Goal: Navigation & Orientation: Find specific page/section

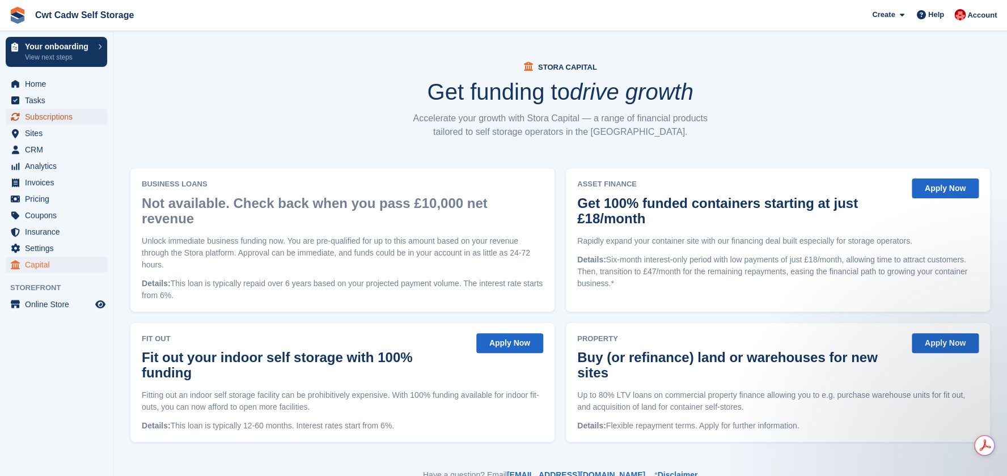
click at [61, 110] on span "Subscriptions" at bounding box center [59, 117] width 68 height 16
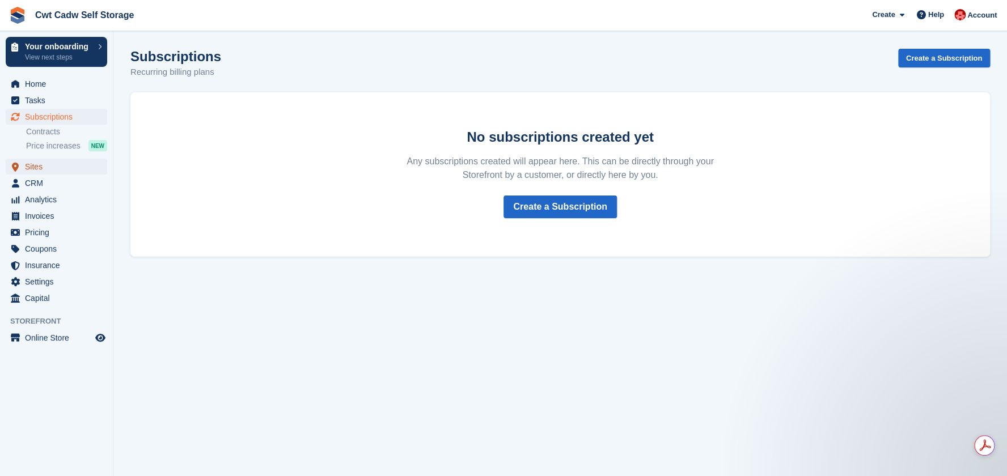
click at [63, 170] on span "Sites" at bounding box center [59, 167] width 68 height 16
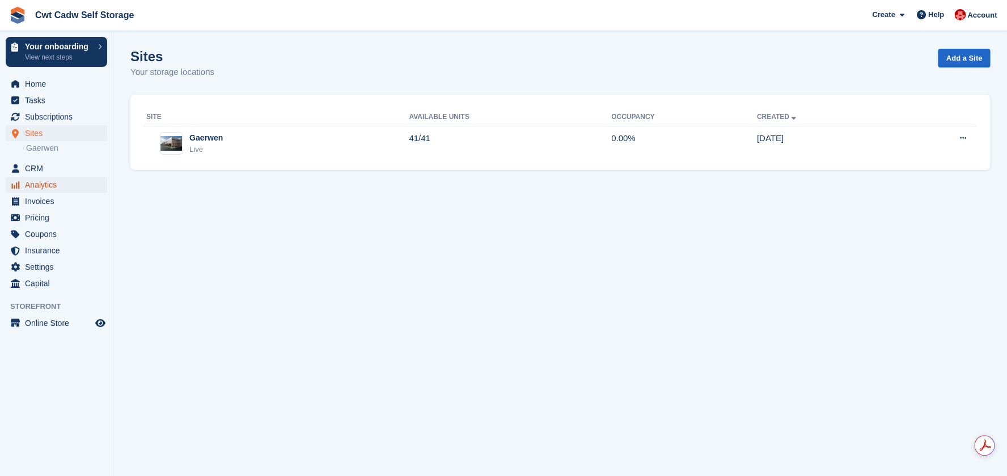
click at [63, 181] on span "Analytics" at bounding box center [59, 185] width 68 height 16
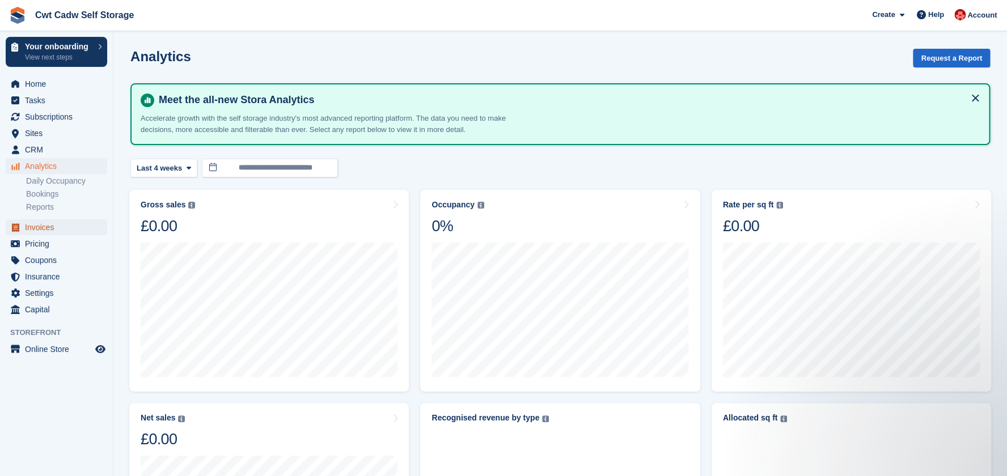
click at [67, 234] on span "Invoices" at bounding box center [59, 227] width 68 height 16
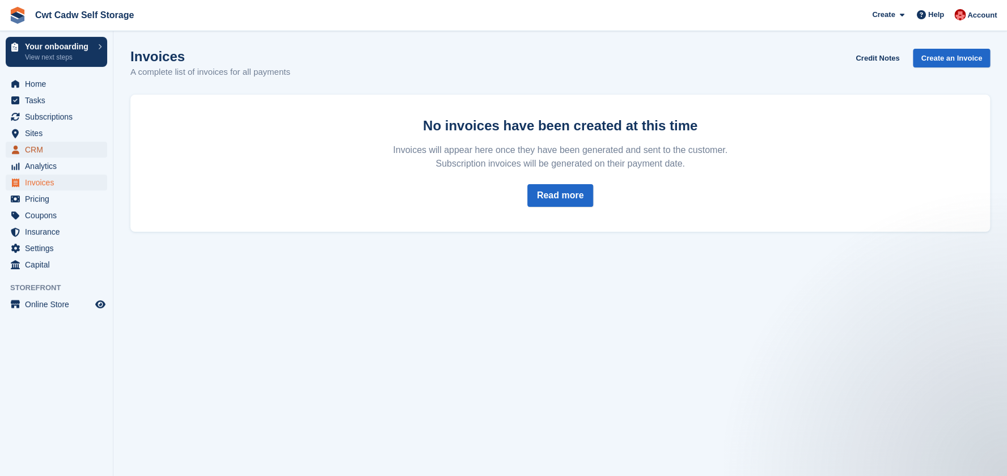
click at [47, 153] on span "CRM" at bounding box center [59, 150] width 68 height 16
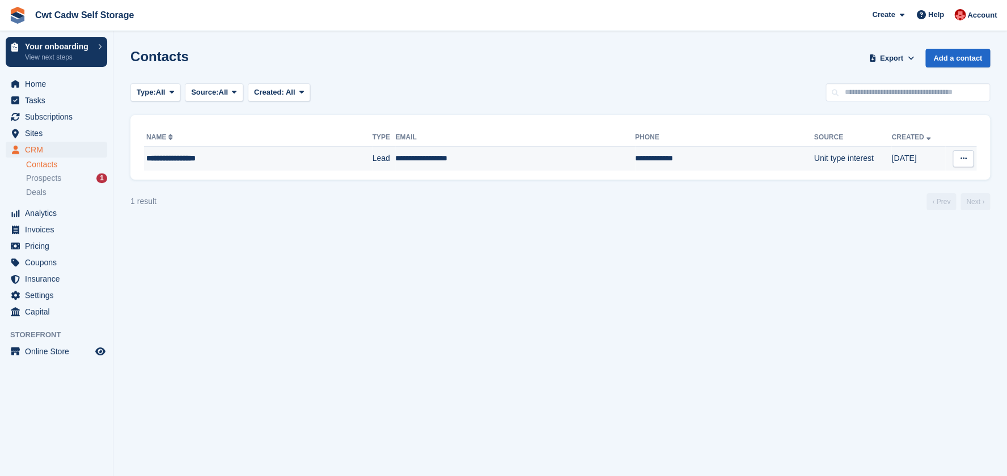
click at [965, 156] on icon at bounding box center [963, 158] width 6 height 7
click at [395, 159] on td "**********" at bounding box center [515, 159] width 240 height 24
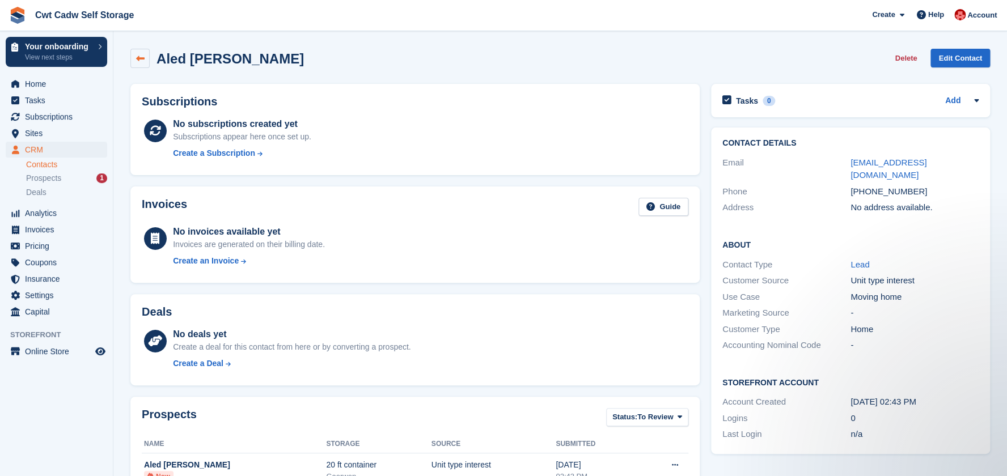
click at [143, 56] on icon at bounding box center [140, 58] width 9 height 9
